Goal: Information Seeking & Learning: Learn about a topic

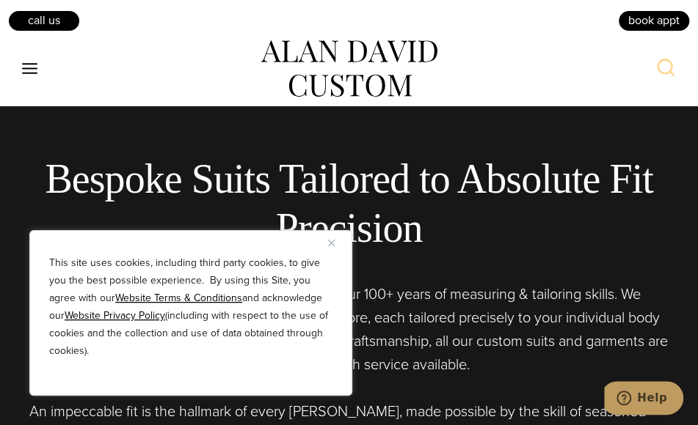
scroll to position [367, 0]
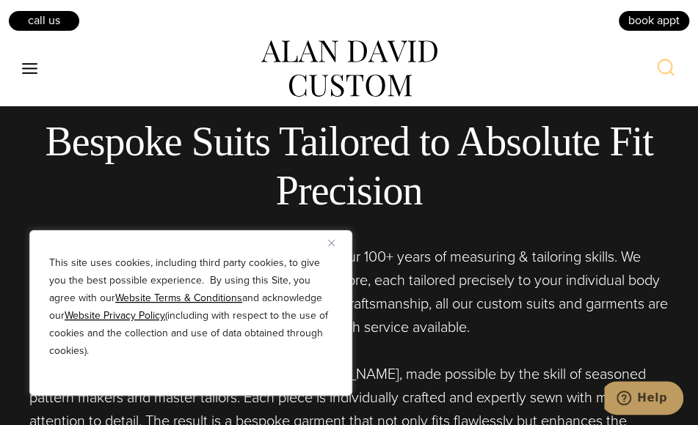
click at [333, 239] on button "Close" at bounding box center [337, 243] width 18 height 18
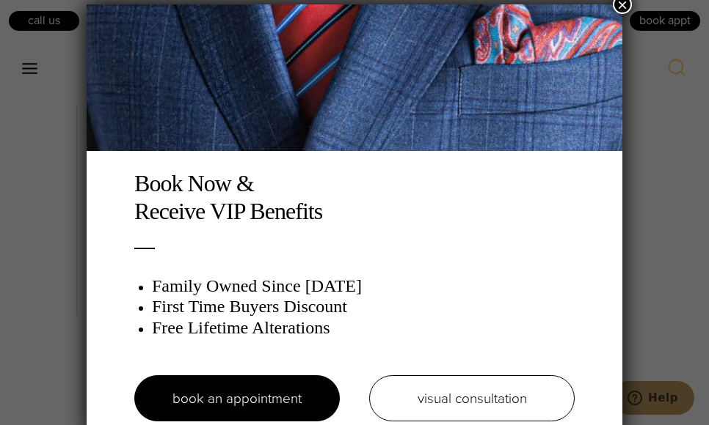
scroll to position [7, 0]
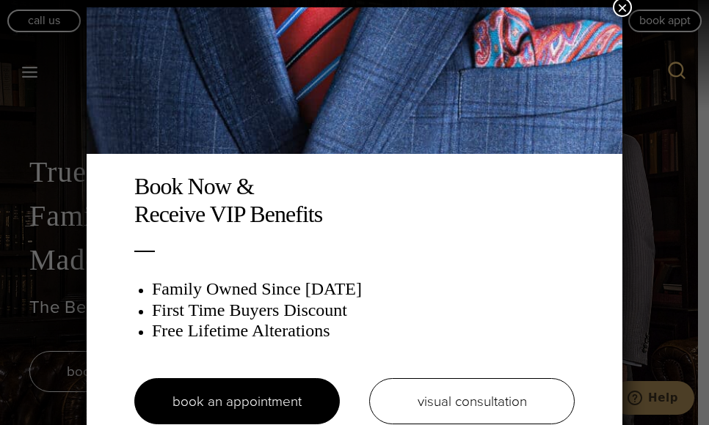
scroll to position [7, 0]
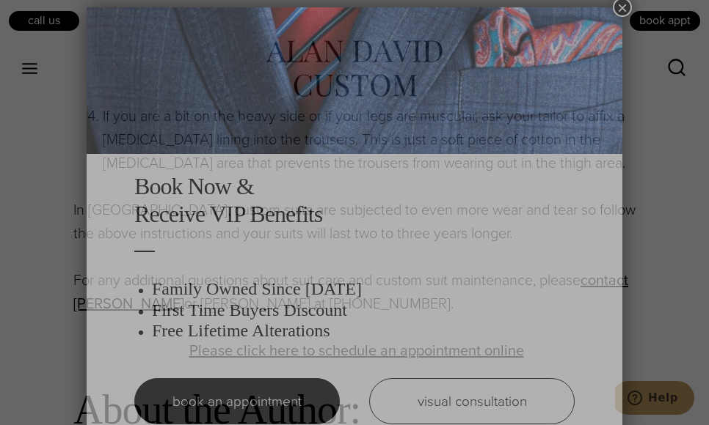
scroll to position [7, 0]
